Goal: Transaction & Acquisition: Subscribe to service/newsletter

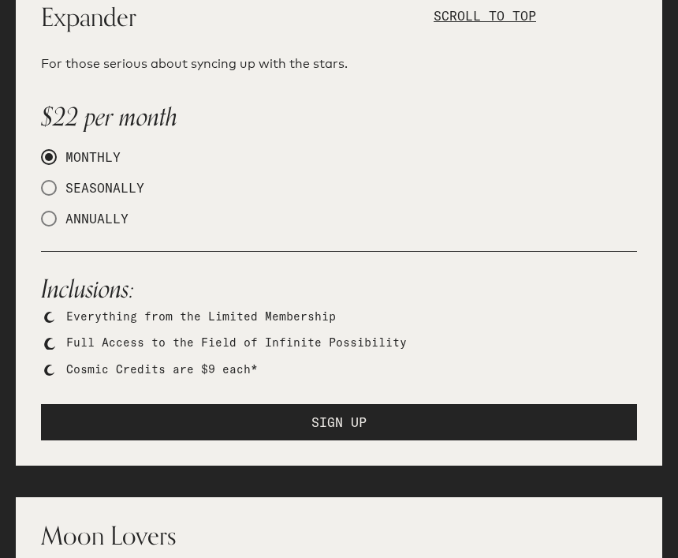
scroll to position [745, 0]
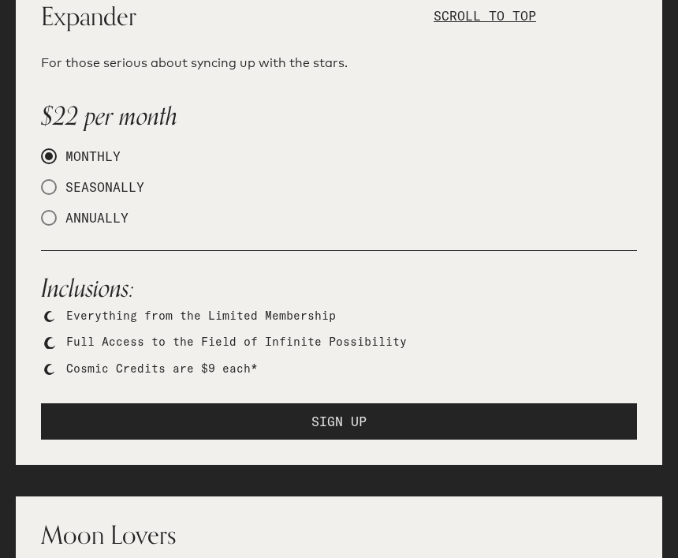
click at [369, 413] on button "SIGN UP" at bounding box center [339, 421] width 596 height 36
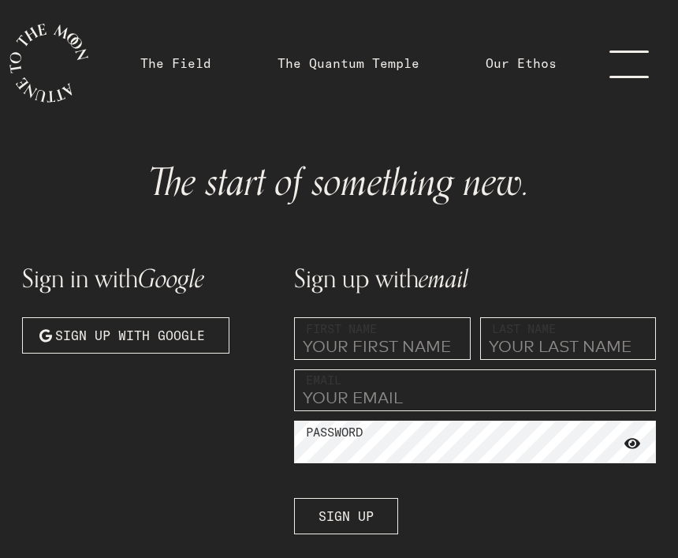
click at [379, 346] on input "text" at bounding box center [382, 338] width 177 height 43
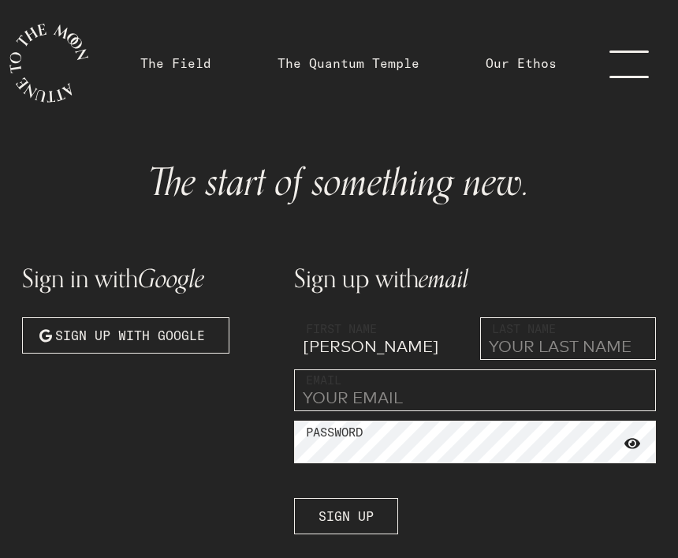
type input "Vicki"
click at [548, 342] on input "text" at bounding box center [568, 338] width 177 height 43
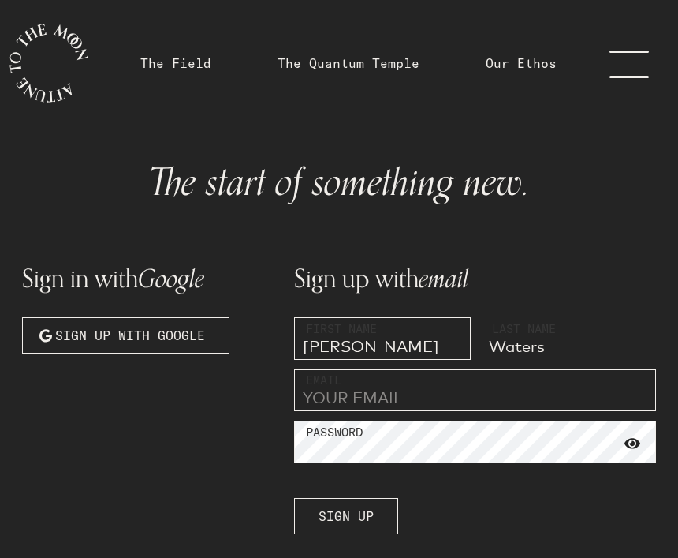
type input "Waters"
click at [343, 395] on input "email" at bounding box center [475, 390] width 362 height 43
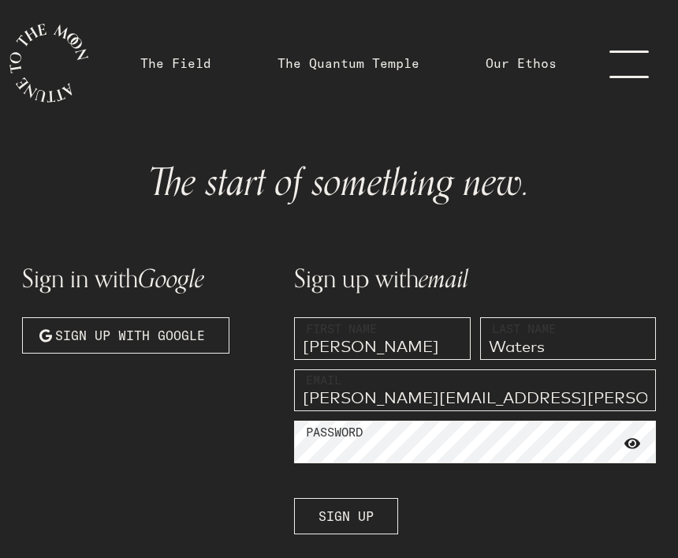
type input "vicki.mcmahon@gmail.com"
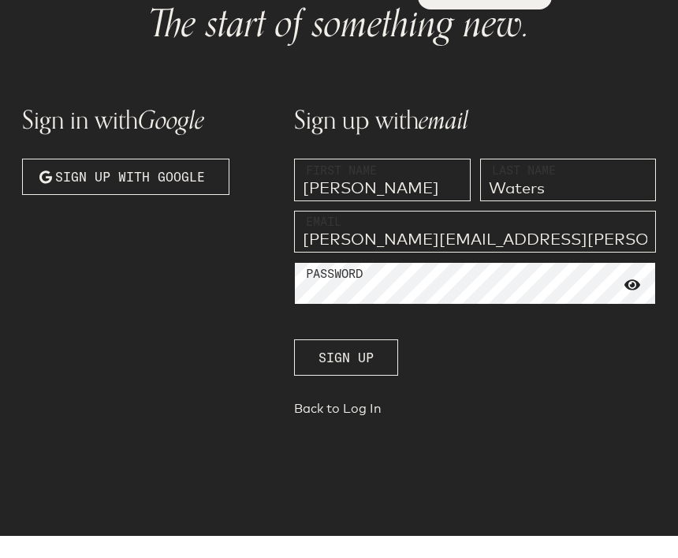
scroll to position [179, 0]
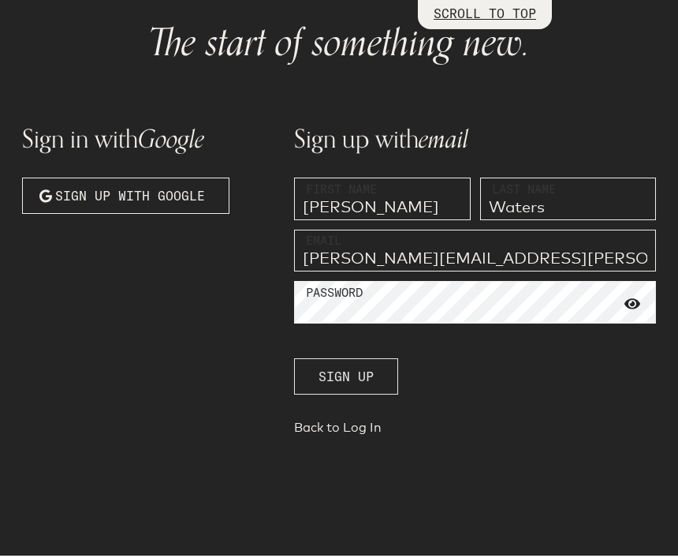
click at [368, 369] on span "Sign up" at bounding box center [346, 378] width 55 height 19
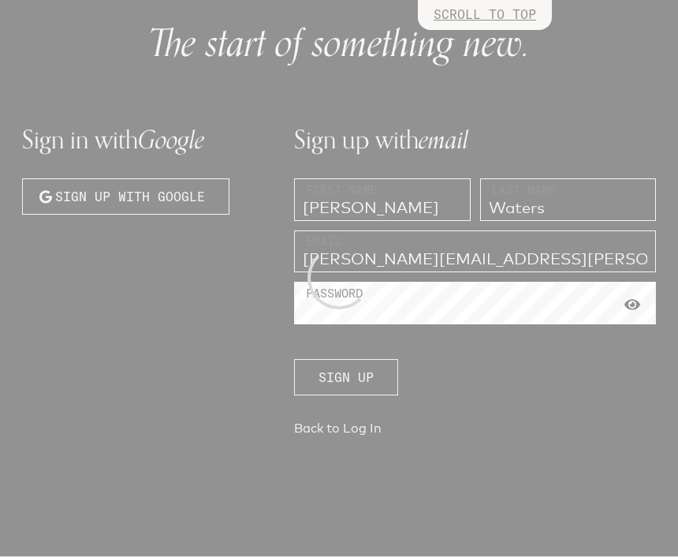
scroll to position [126, 0]
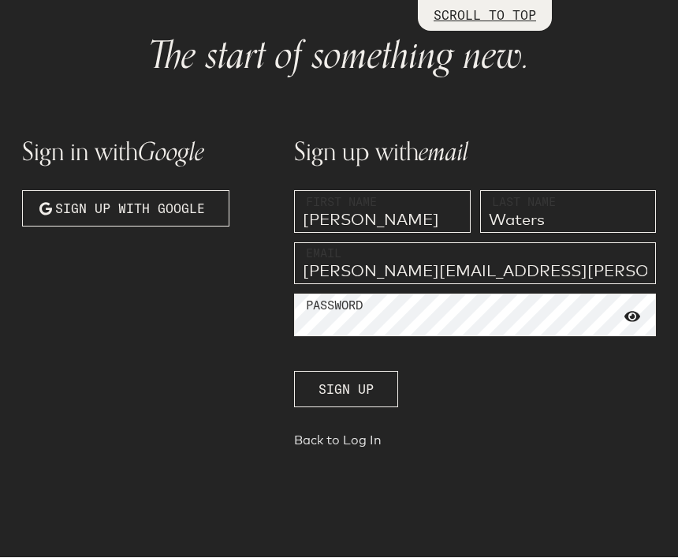
click at [360, 445] on link "Back to Log In" at bounding box center [475, 444] width 362 height 22
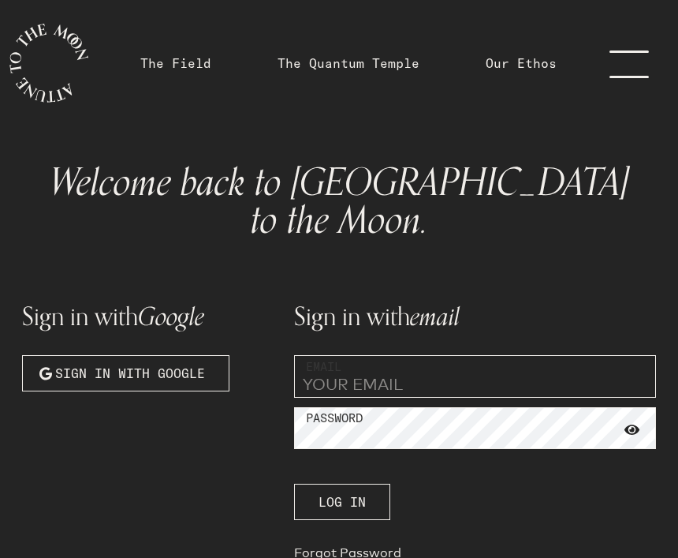
click at [334, 355] on input "email" at bounding box center [475, 376] width 362 height 43
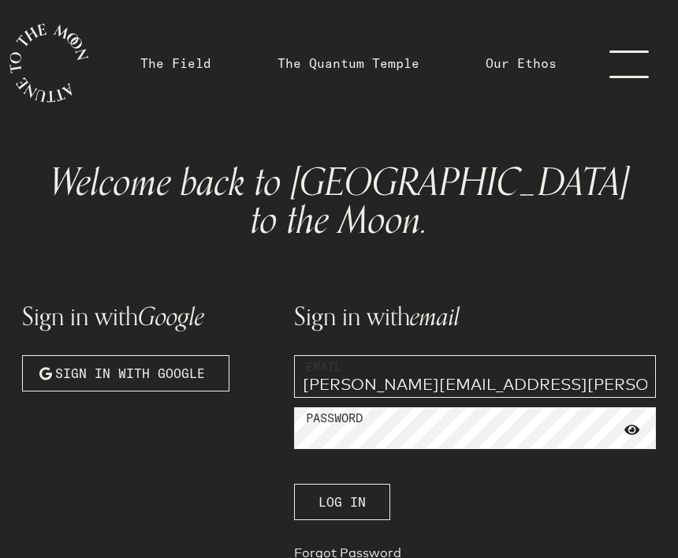
type input "vicki.mcmahon@gmail.com"
click at [364, 492] on span "Log In" at bounding box center [342, 501] width 47 height 19
click at [361, 492] on span "Log In" at bounding box center [342, 501] width 47 height 19
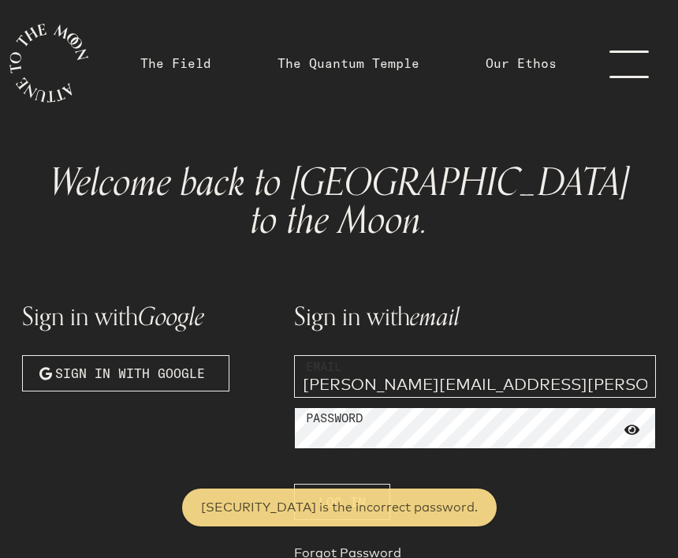
scroll to position [36, 0]
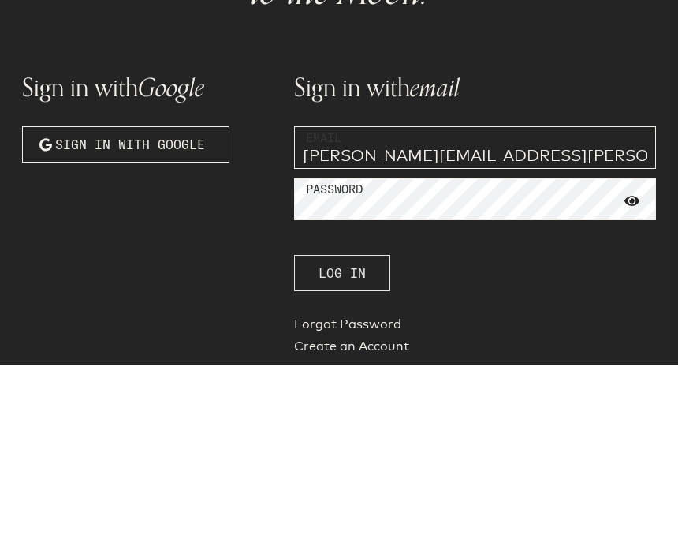
click at [343, 447] on button "Log In" at bounding box center [342, 465] width 96 height 36
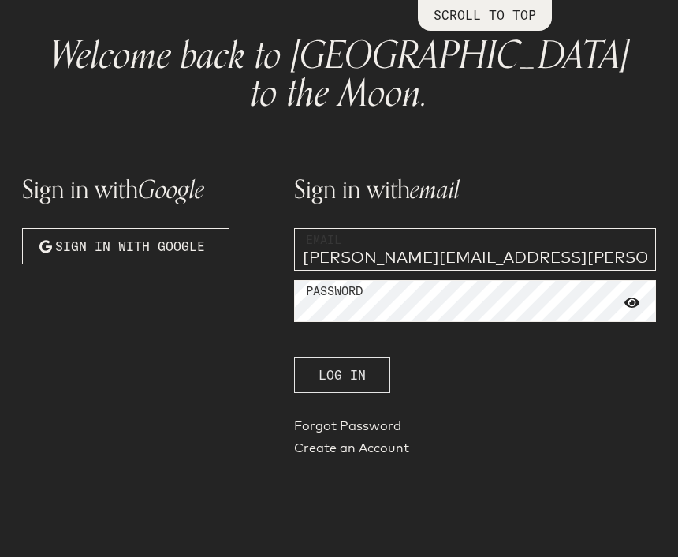
click at [372, 357] on button "Log In" at bounding box center [342, 375] width 96 height 36
click at [355, 366] on span "Log In" at bounding box center [342, 375] width 47 height 19
click at [335, 366] on span "Log In" at bounding box center [342, 375] width 47 height 19
click at [562, 370] on div "Sign in with email Email vicki.mcmahon@gmail.com Password Log In Forgot Passwor…" at bounding box center [475, 307] width 381 height 331
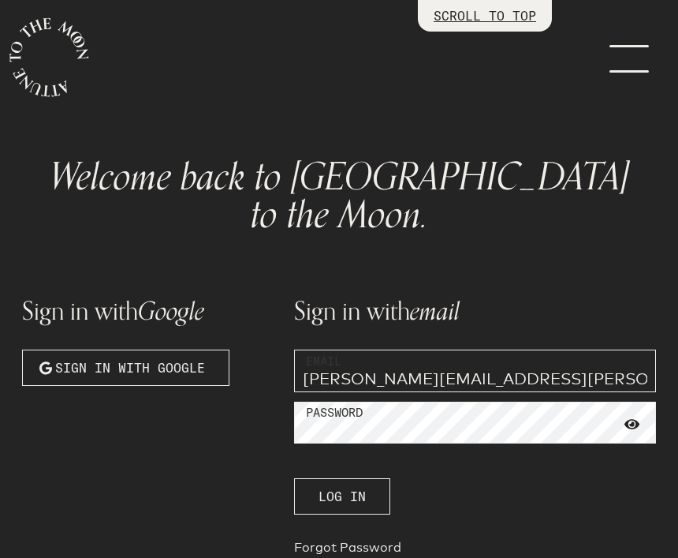
scroll to position [0, 0]
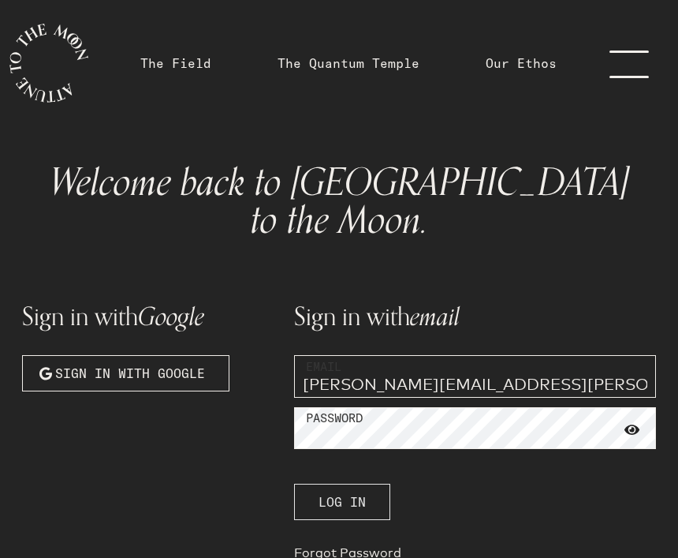
click at [346, 492] on span "Log In" at bounding box center [342, 501] width 47 height 19
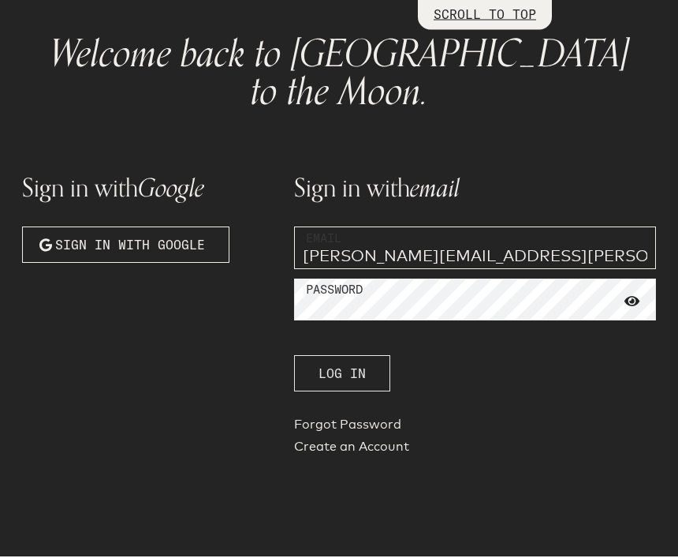
scroll to position [126, 0]
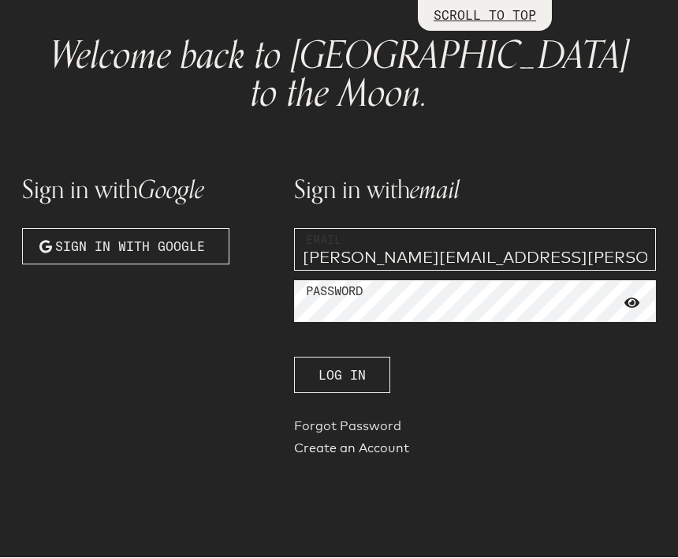
click at [375, 419] on link "Forgot Password" at bounding box center [475, 430] width 362 height 22
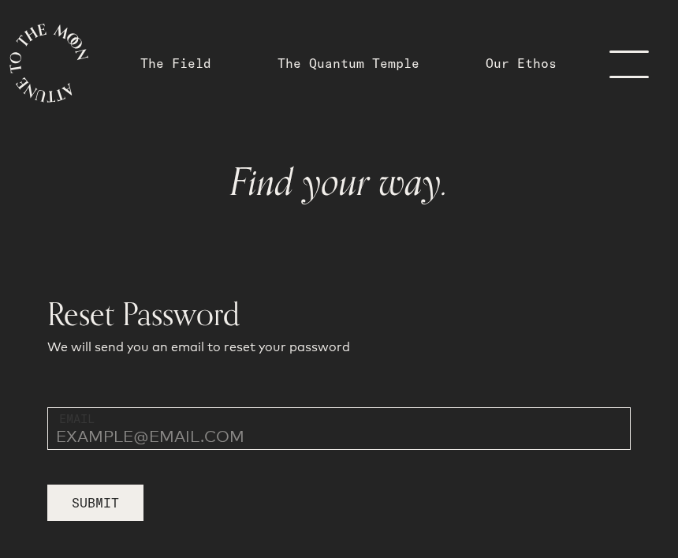
click at [99, 429] on input "email" at bounding box center [339, 428] width 584 height 43
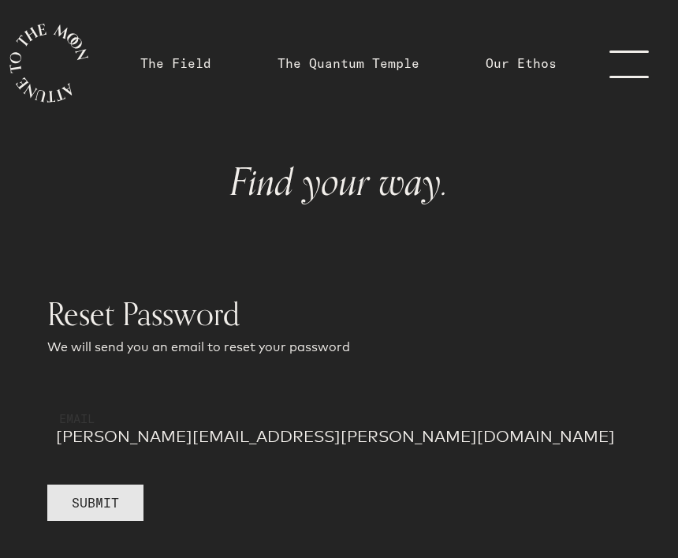
type input "vicki.mcmahon@gmail.com"
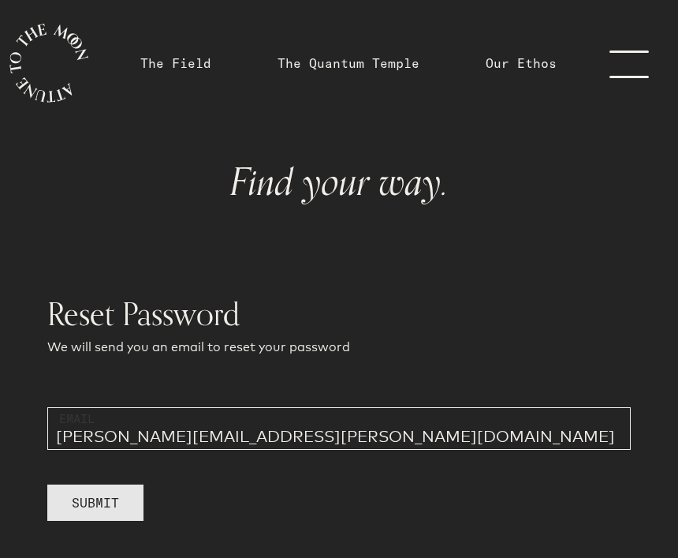
click at [98, 505] on span "Submit" at bounding box center [95, 502] width 47 height 19
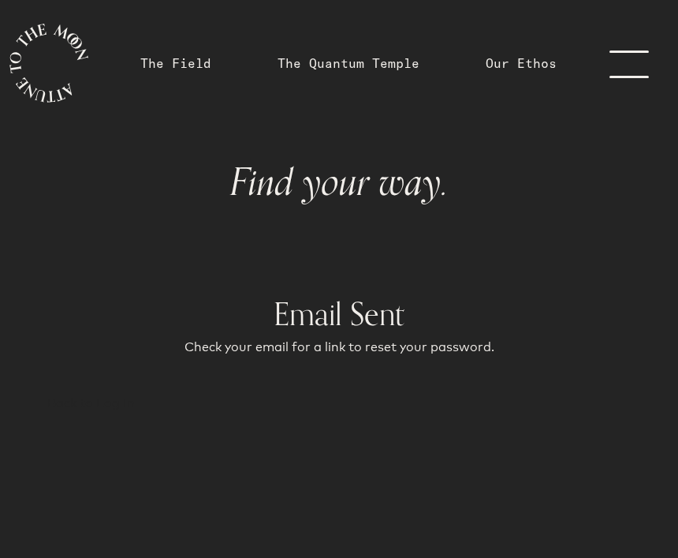
click at [634, 60] on link "menu" at bounding box center [639, 63] width 79 height 126
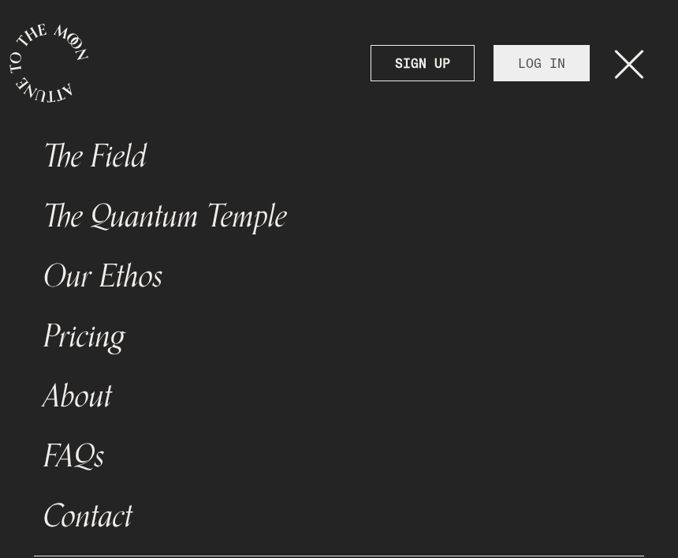
click at [547, 62] on link "LOG IN" at bounding box center [542, 63] width 96 height 36
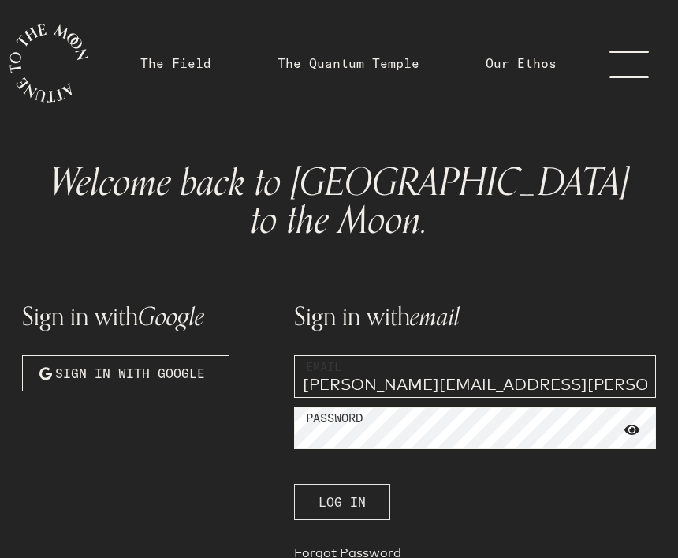
click at [345, 492] on span "Log In" at bounding box center [342, 501] width 47 height 19
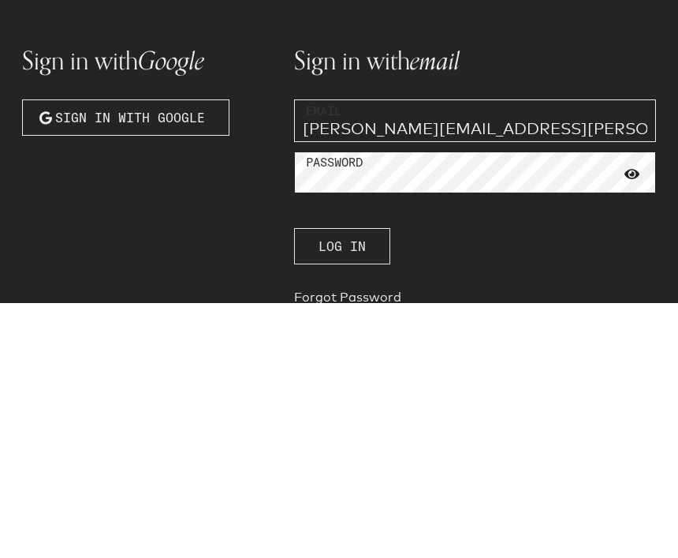
scroll to position [9, 0]
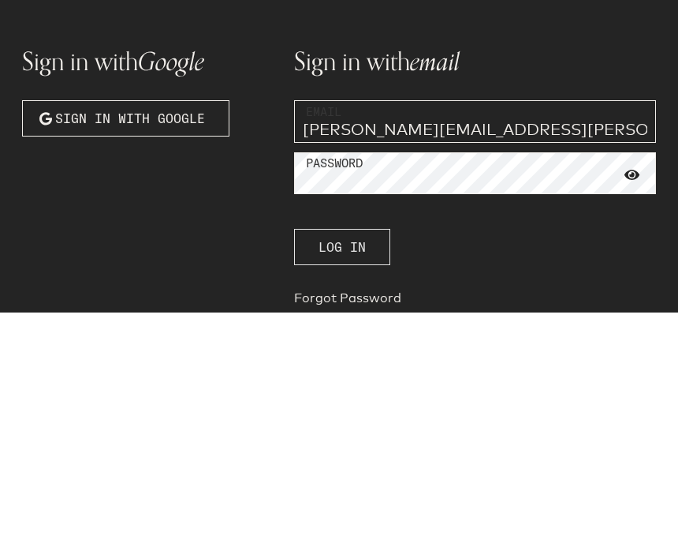
click at [343, 474] on button "Log In" at bounding box center [342, 492] width 96 height 36
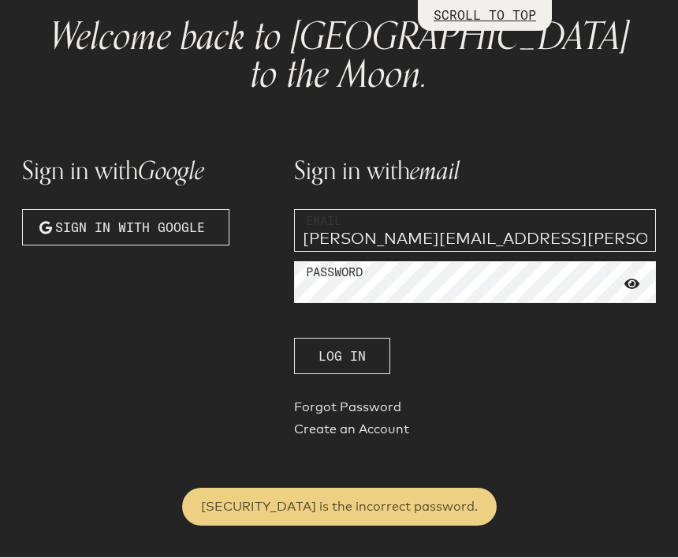
click at [357, 347] on span "Log In" at bounding box center [342, 356] width 47 height 19
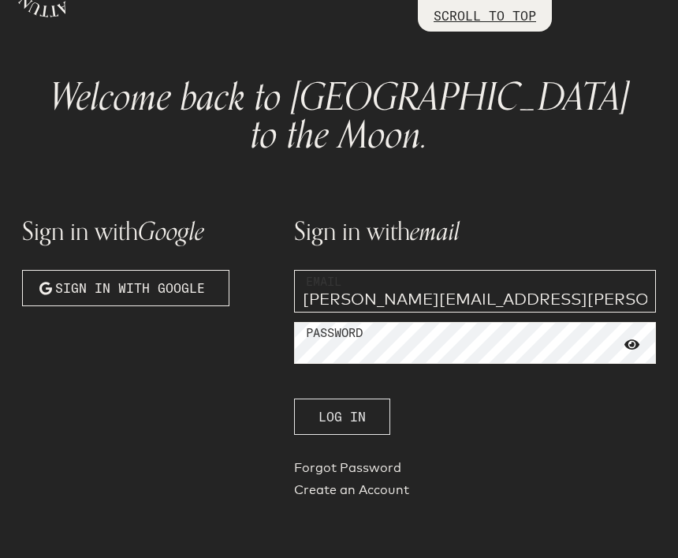
scroll to position [86, 0]
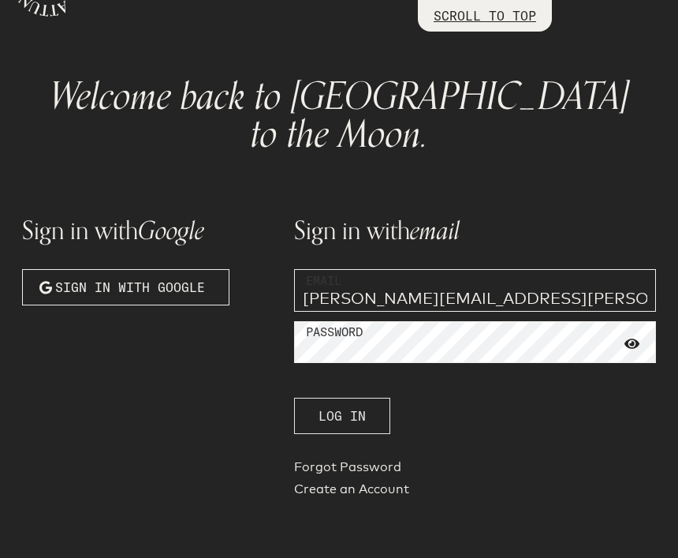
click at [361, 398] on button "Log In" at bounding box center [342, 416] width 96 height 36
click at [353, 406] on span "Log In" at bounding box center [342, 415] width 47 height 19
click at [338, 406] on span "Log In" at bounding box center [342, 415] width 47 height 19
click at [458, 269] on input "vicki.mcmahon@gmail.com" at bounding box center [475, 290] width 362 height 43
click at [345, 406] on span "Log In" at bounding box center [342, 415] width 47 height 19
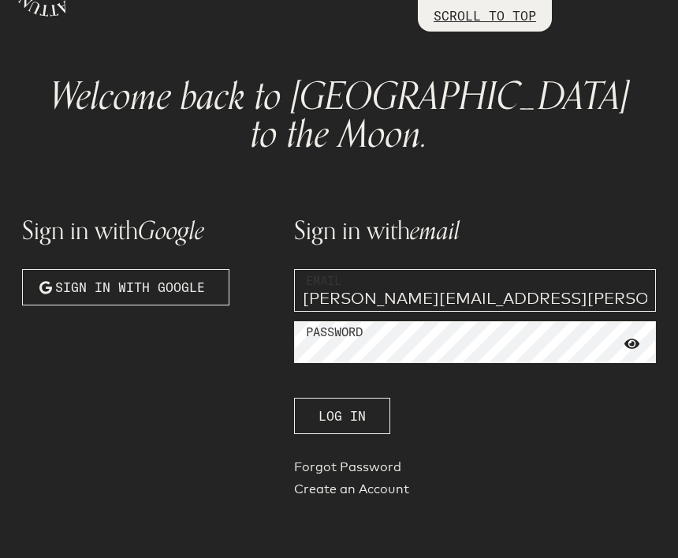
click at [509, 269] on input "vicki.mcmhon@gmail.com" at bounding box center [475, 290] width 362 height 43
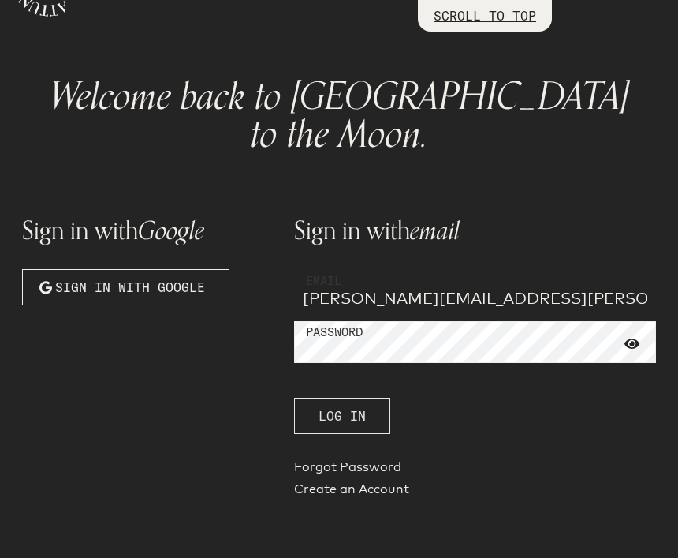
type input "vicki.mcmahon@gmail.com"
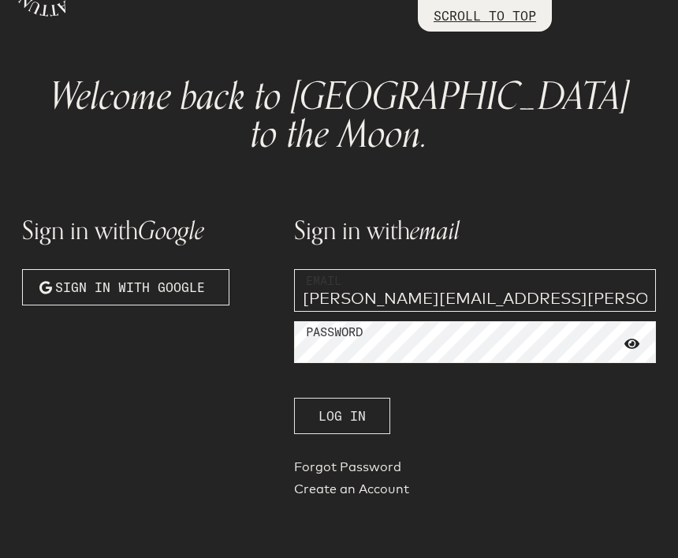
click at [346, 406] on span "Log In" at bounding box center [342, 415] width 47 height 19
click at [353, 459] on link "Forgot Password" at bounding box center [475, 470] width 362 height 22
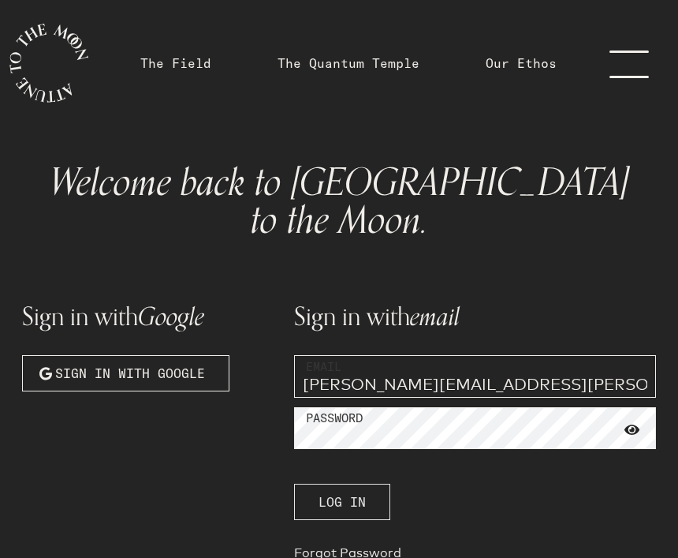
click at [360, 492] on span "Log In" at bounding box center [342, 501] width 47 height 19
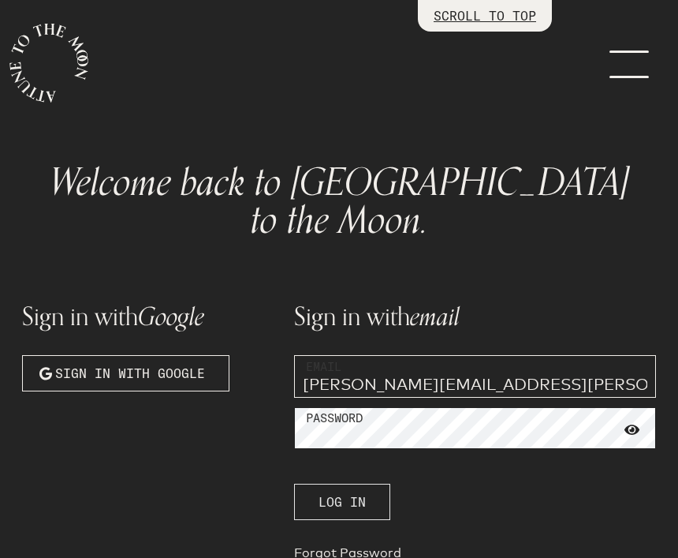
scroll to position [9, 0]
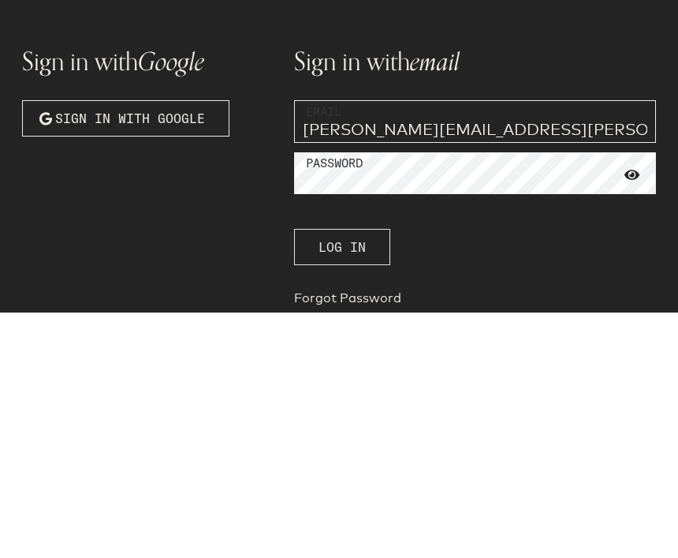
click at [343, 474] on button "Log In" at bounding box center [342, 492] width 96 height 36
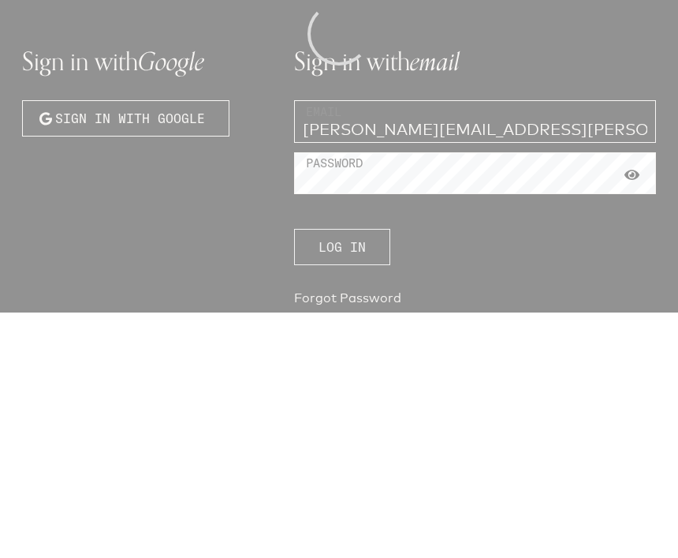
scroll to position [179, 0]
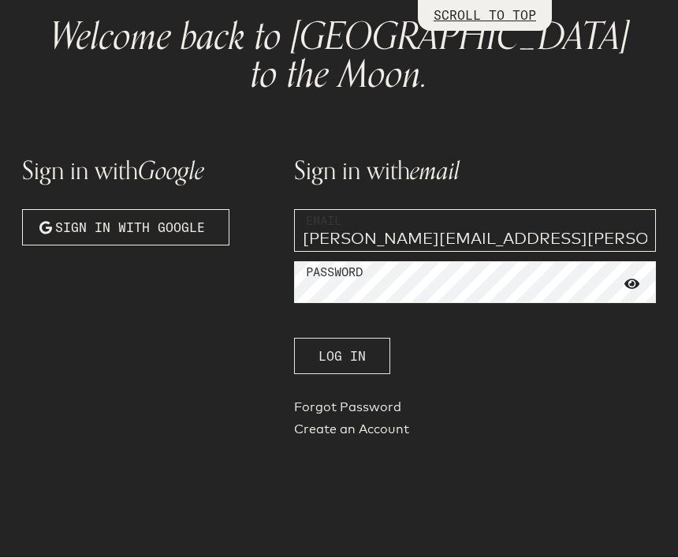
click at [334, 347] on span "Log In" at bounding box center [342, 356] width 47 height 19
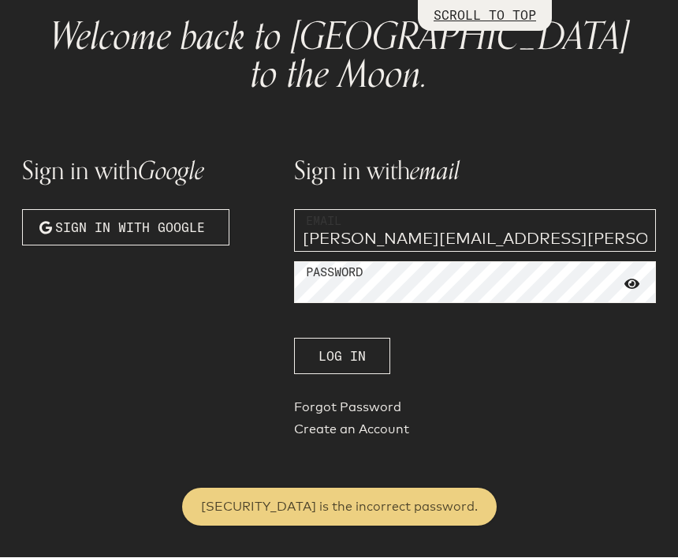
click at [384, 506] on div "This is the incorrect password." at bounding box center [339, 507] width 277 height 19
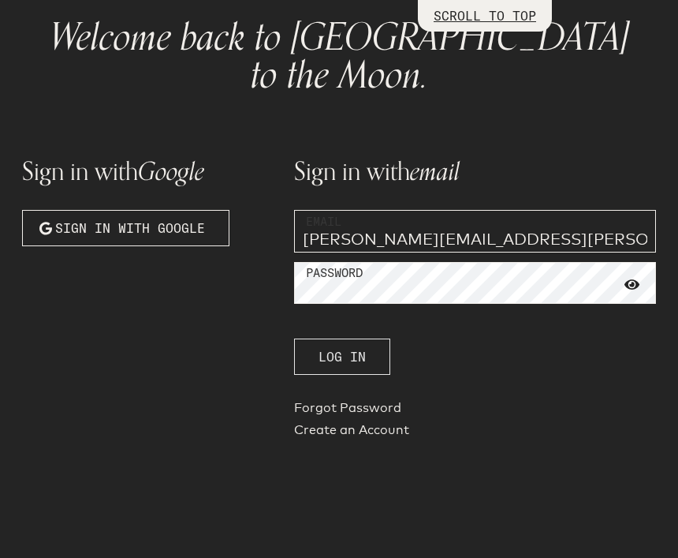
click at [354, 347] on span "Log In" at bounding box center [342, 356] width 47 height 19
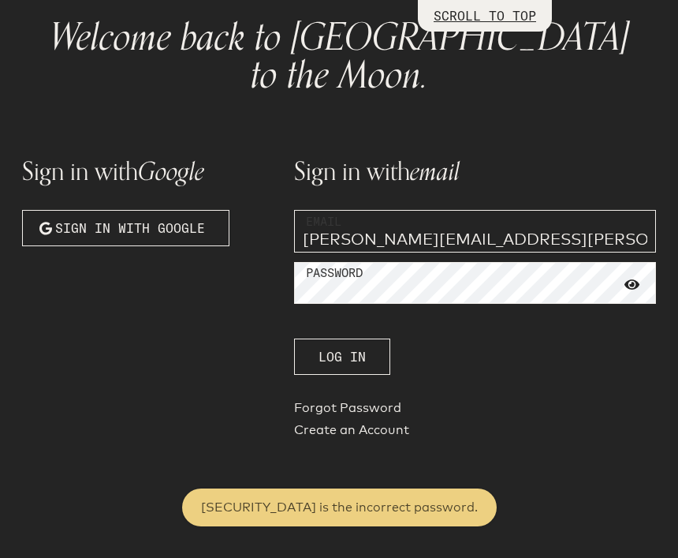
click at [400, 521] on div "This is the incorrect password." at bounding box center [339, 507] width 315 height 38
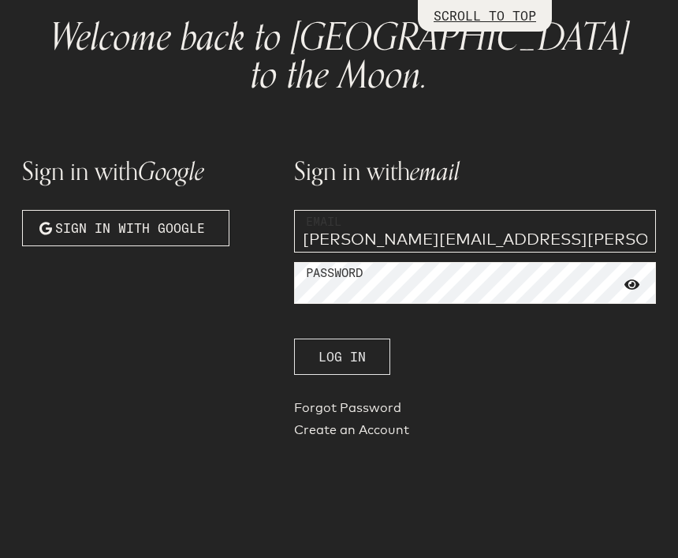
click at [343, 347] on span "Log In" at bounding box center [342, 356] width 47 height 19
click at [364, 347] on span "Log In" at bounding box center [342, 356] width 47 height 19
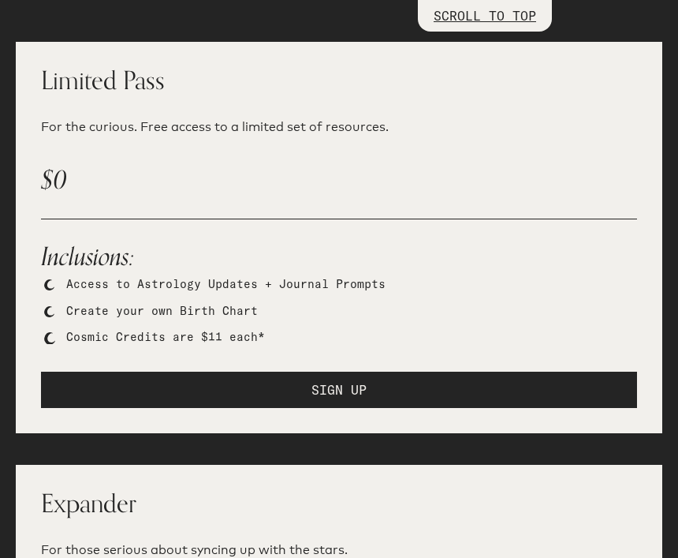
scroll to position [271, 0]
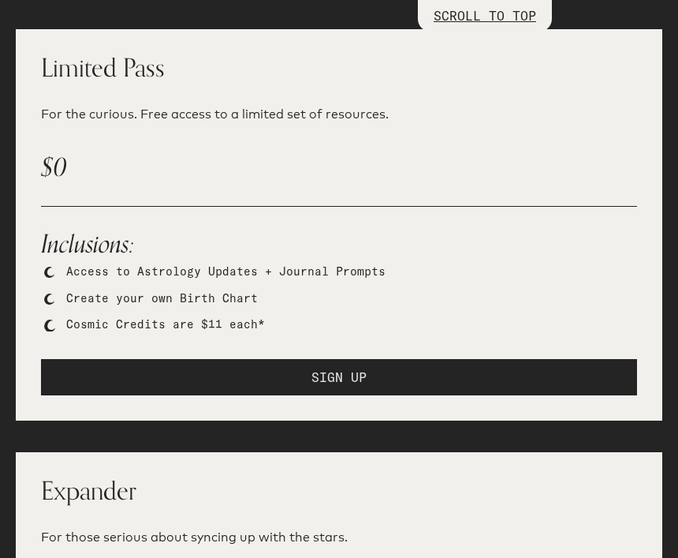
click at [385, 371] on button "SIGN UP" at bounding box center [339, 377] width 596 height 36
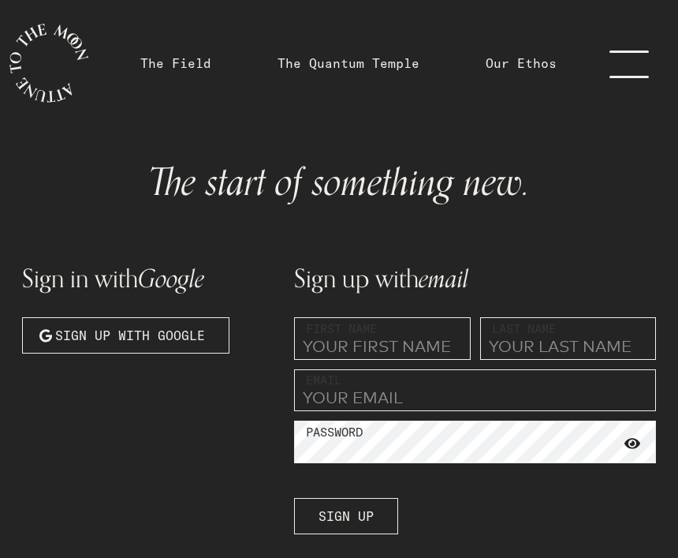
click at [383, 342] on input "text" at bounding box center [382, 338] width 177 height 43
click at [197, 59] on link "The Field" at bounding box center [175, 63] width 71 height 19
